Goal: Information Seeking & Learning: Learn about a topic

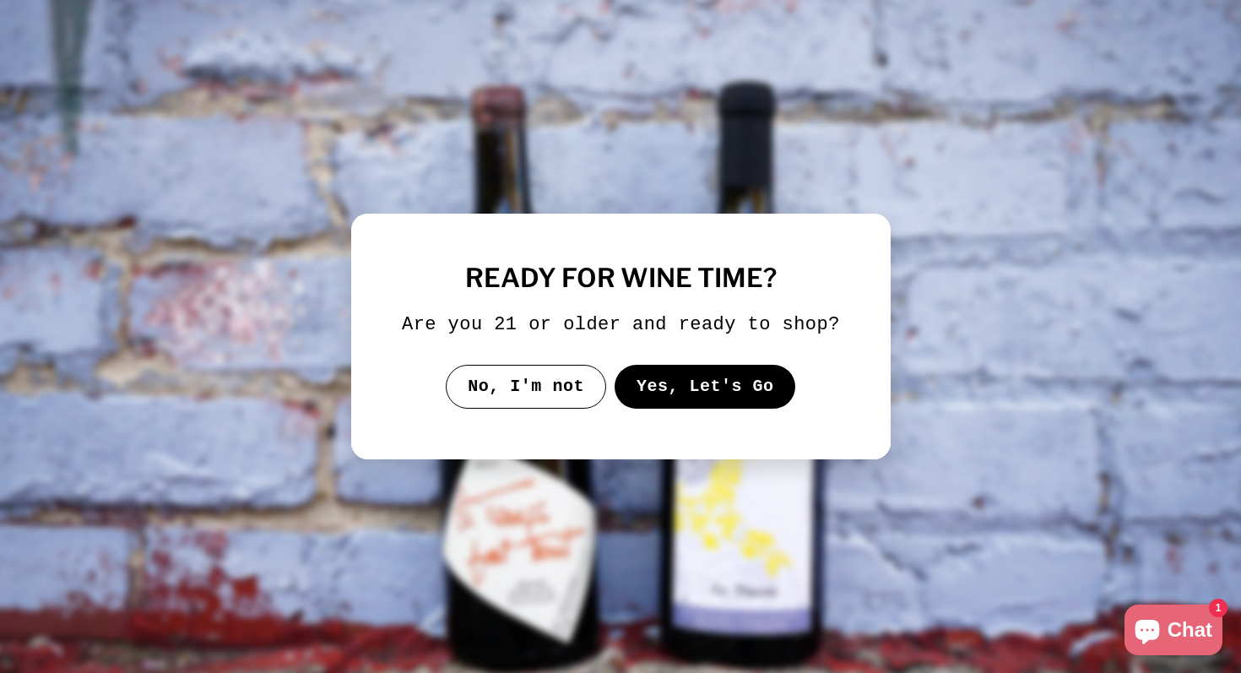
click at [685, 382] on button "Yes, Let's Go" at bounding box center [704, 387] width 181 height 44
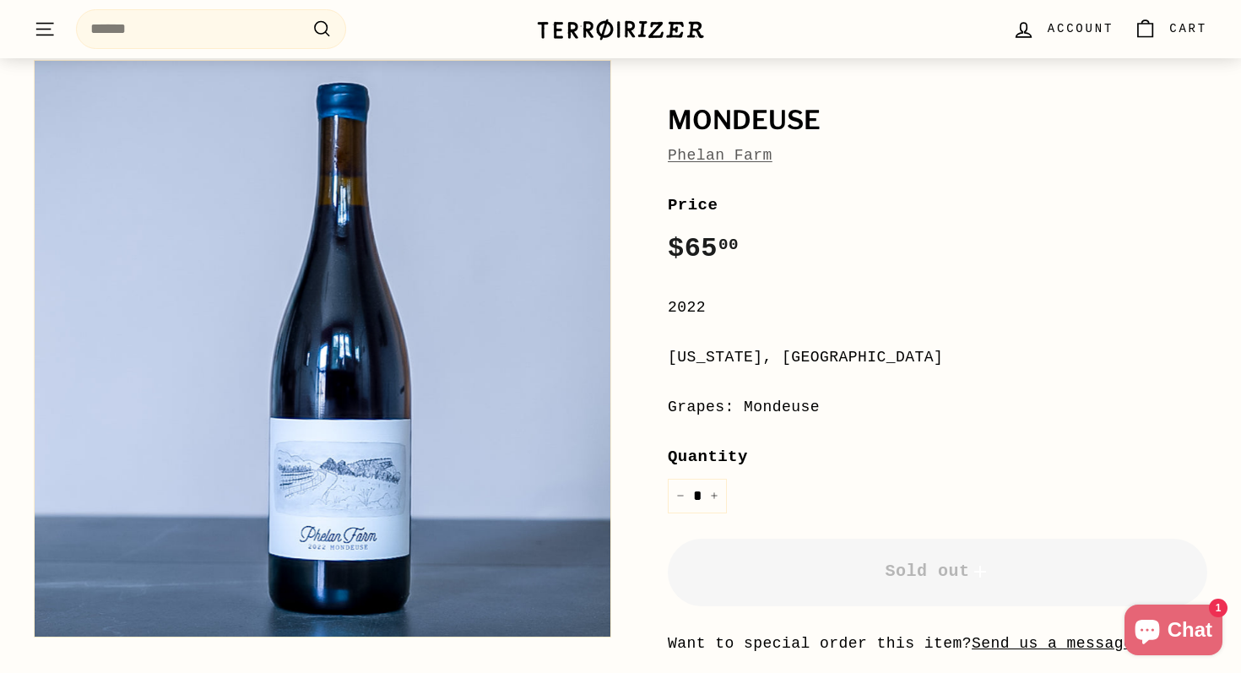
scroll to position [138, 0]
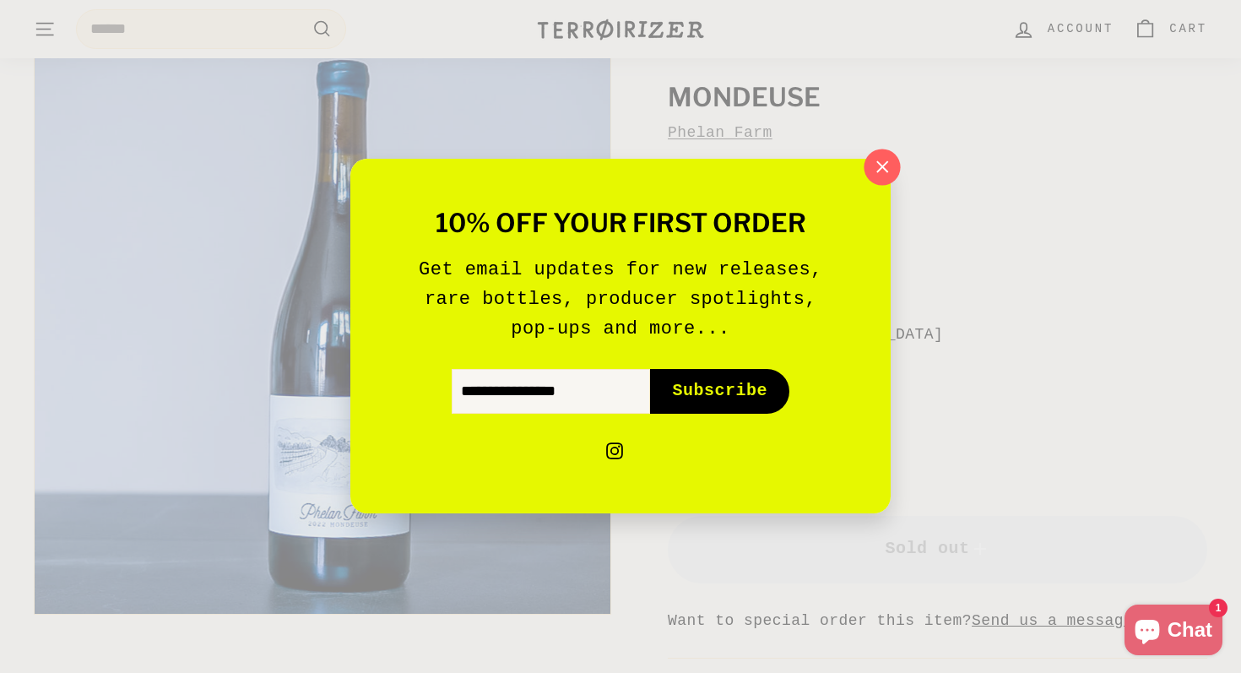
click at [889, 165] on icon "button" at bounding box center [881, 166] width 25 height 25
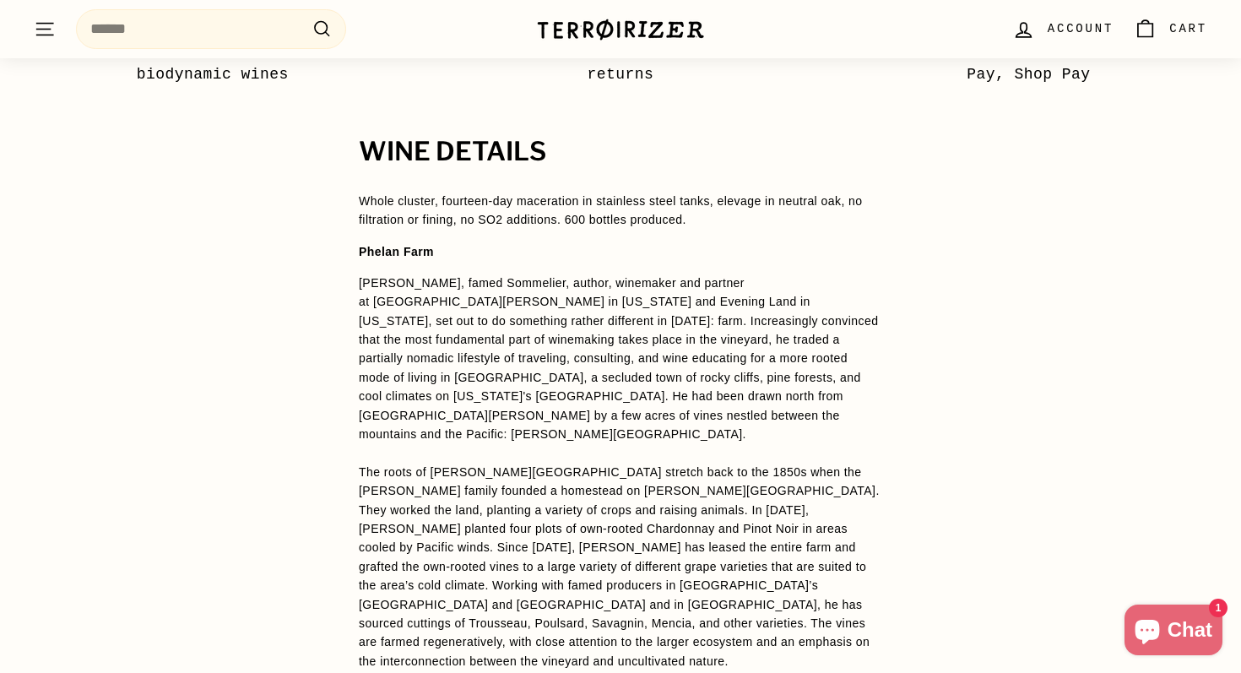
scroll to position [1094, 0]
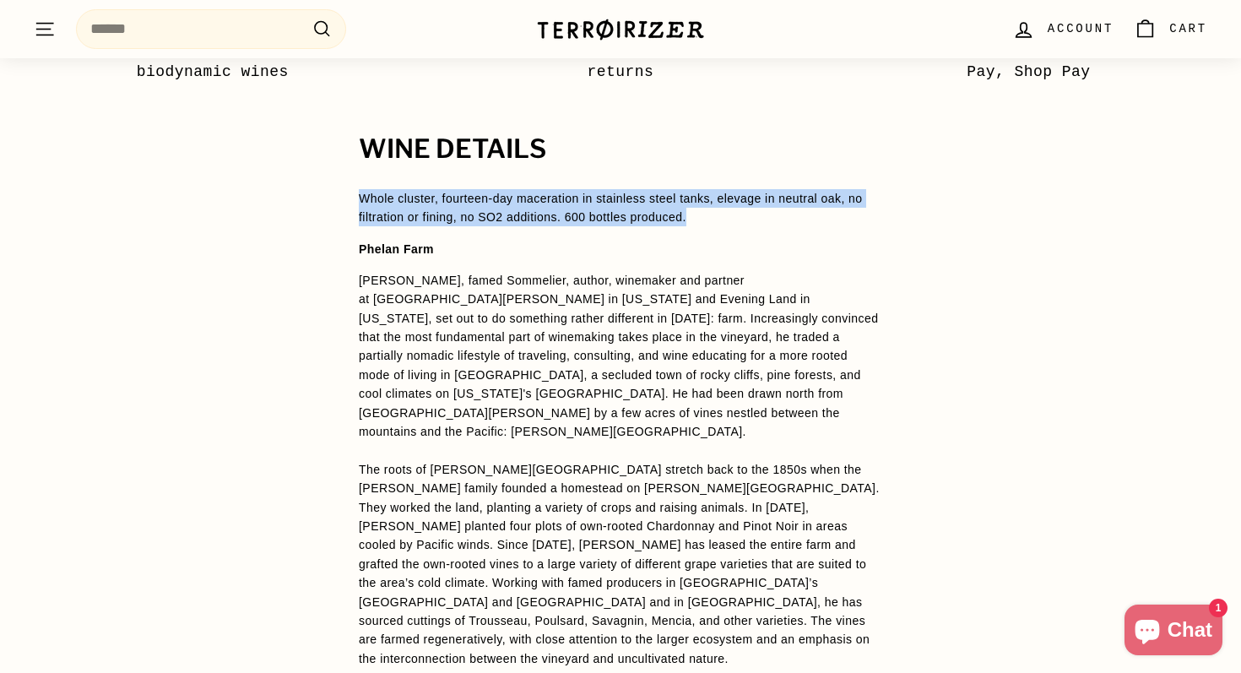
drag, startPoint x: 361, startPoint y: 198, endPoint x: 722, endPoint y: 227, distance: 362.4
click at [653, 215] on p "Whole cluster, fourteen-day maceration in stainless steel tanks, elevage in neu…" at bounding box center [620, 208] width 523 height 38
drag, startPoint x: 712, startPoint y: 217, endPoint x: 333, endPoint y: 195, distance: 380.4
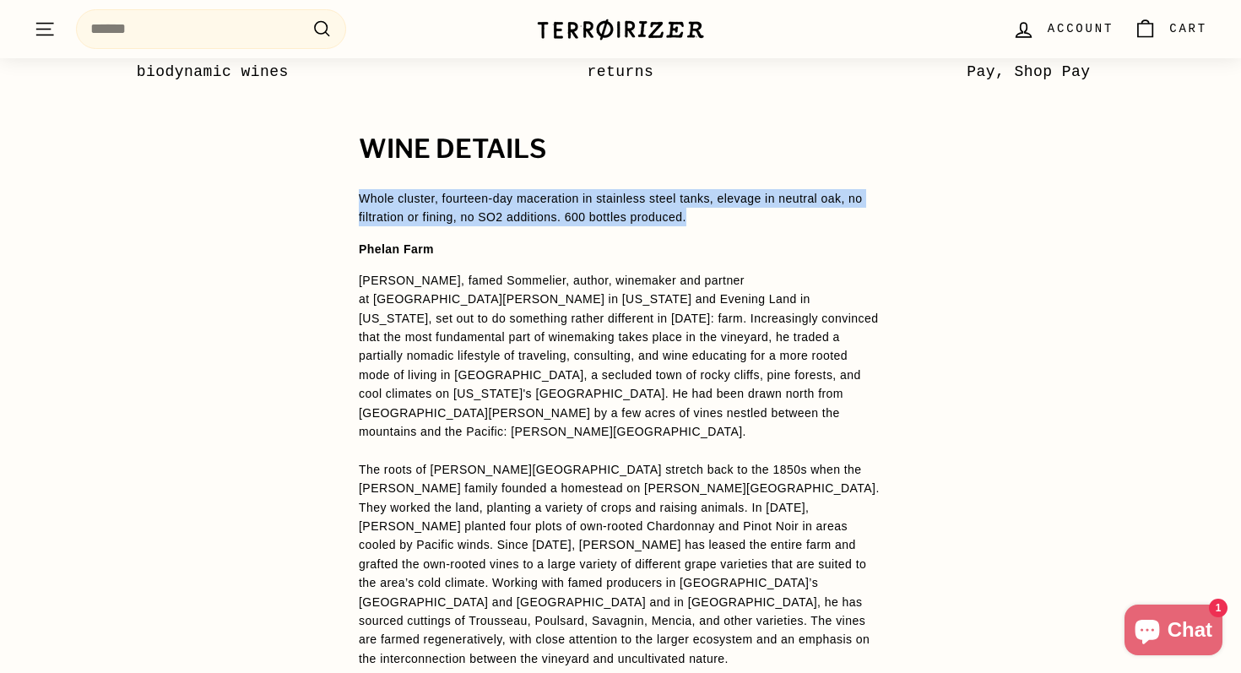
copy p "Whole cluster, fourteen-day maceration in stainless steel tanks, elevage in neu…"
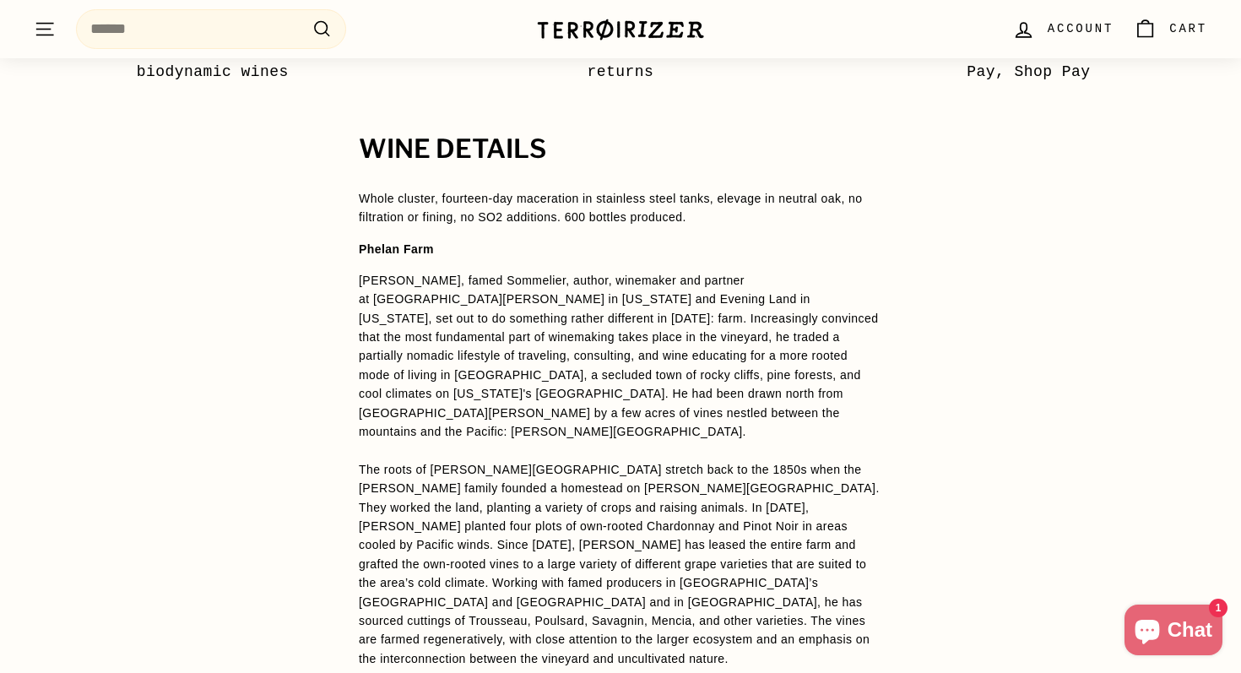
click at [416, 365] on p "[PERSON_NAME], famed Sommelier, author, winemaker and partner at [GEOGRAPHIC_DA…" at bounding box center [620, 564] width 523 height 586
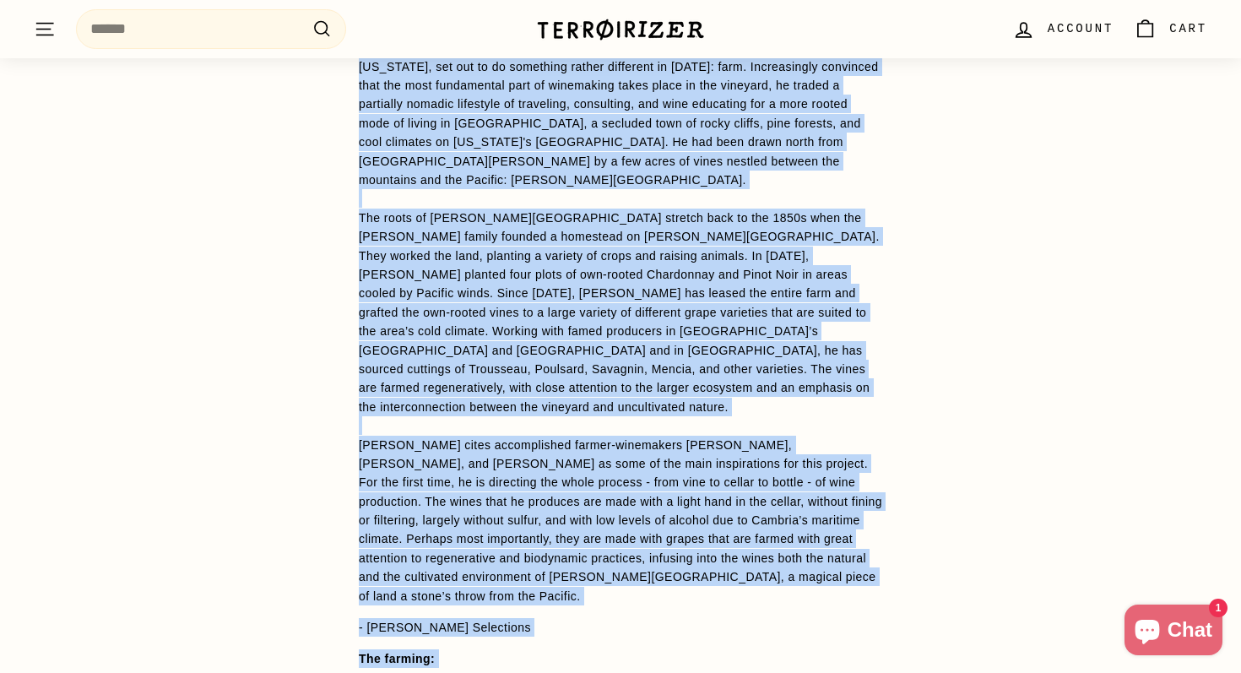
scroll to position [1361, 0]
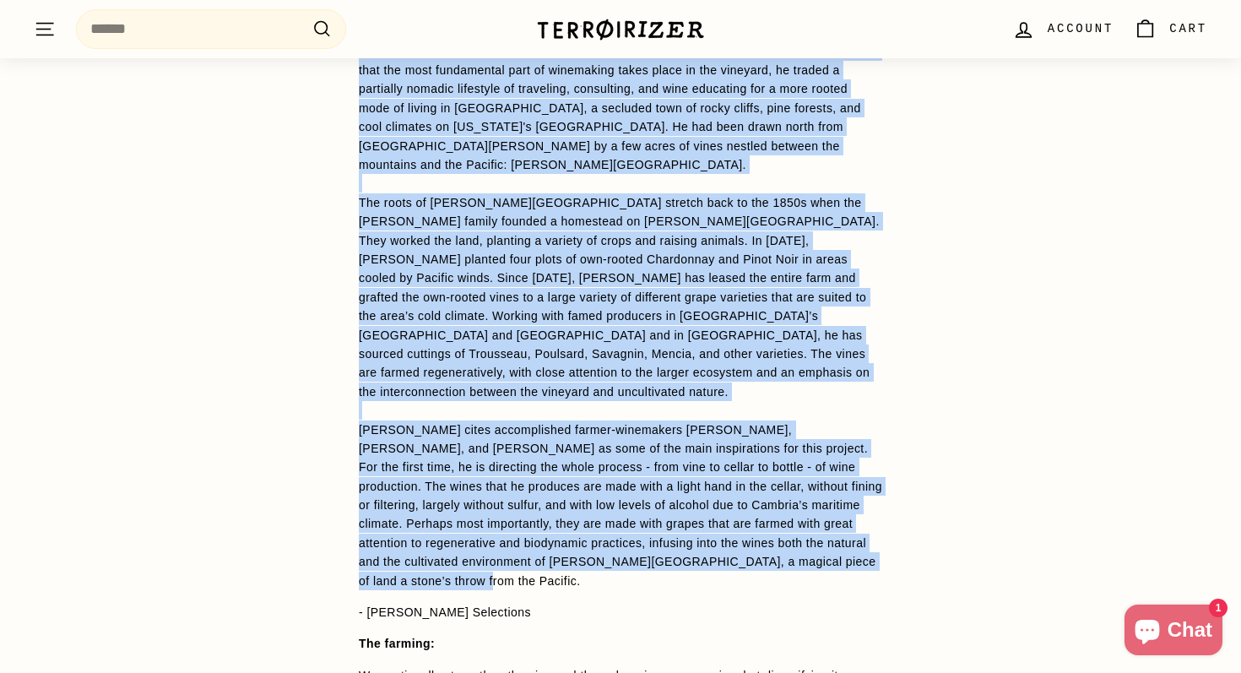
drag, startPoint x: 359, startPoint y: 281, endPoint x: 593, endPoint y: 545, distance: 353.3
click at [593, 545] on p "[PERSON_NAME], famed Sommelier, author, winemaker and partner at [GEOGRAPHIC_DA…" at bounding box center [620, 297] width 523 height 586
copy p "Lor Ipsu, dolor Sitametco, adipis, elitseddo eiu tempori ut Laboree do ma Aliq …"
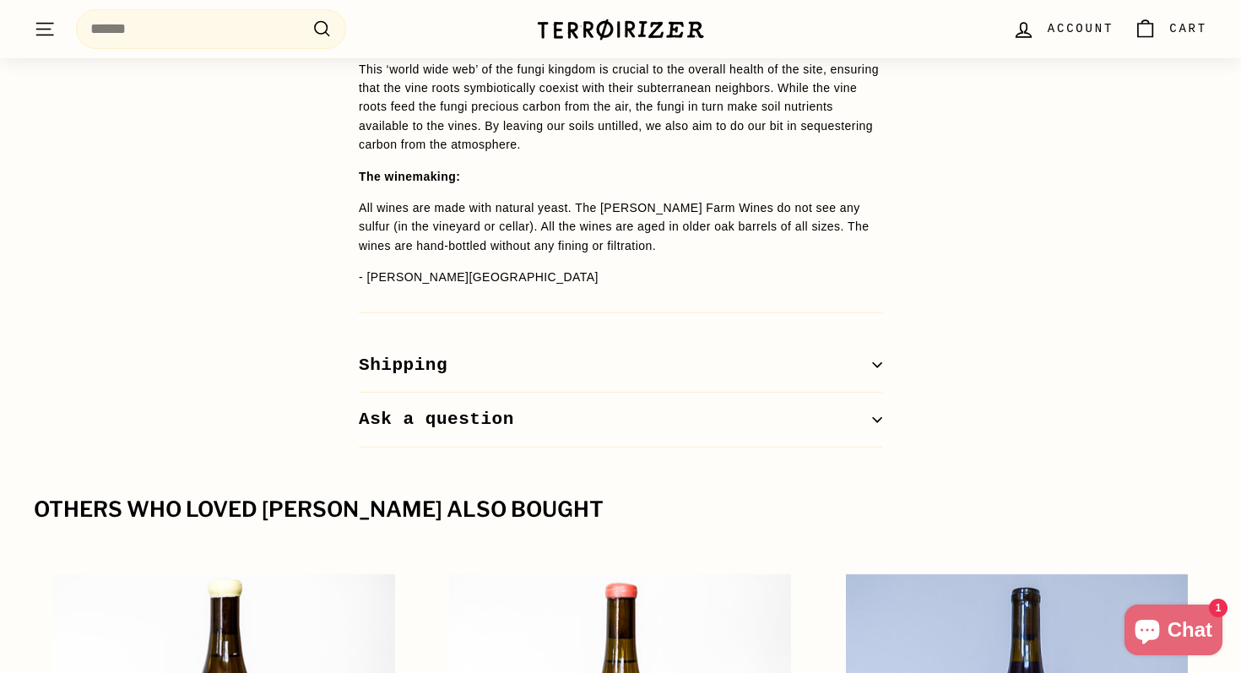
scroll to position [2471, 0]
